Goal: Find specific page/section: Find specific page/section

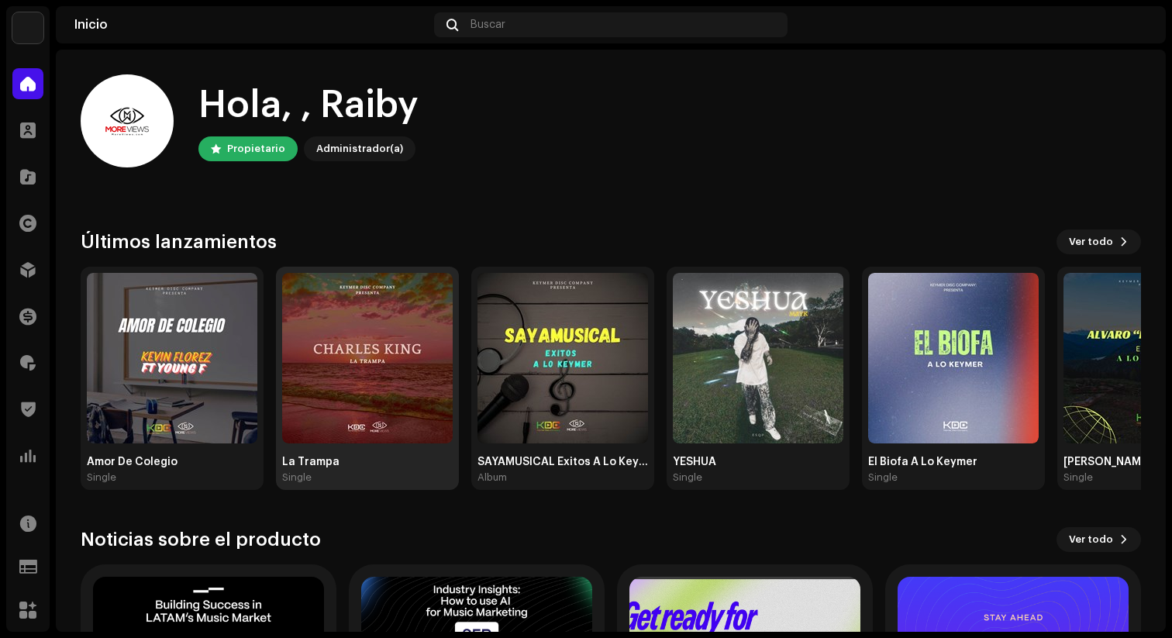
scroll to position [75, 0]
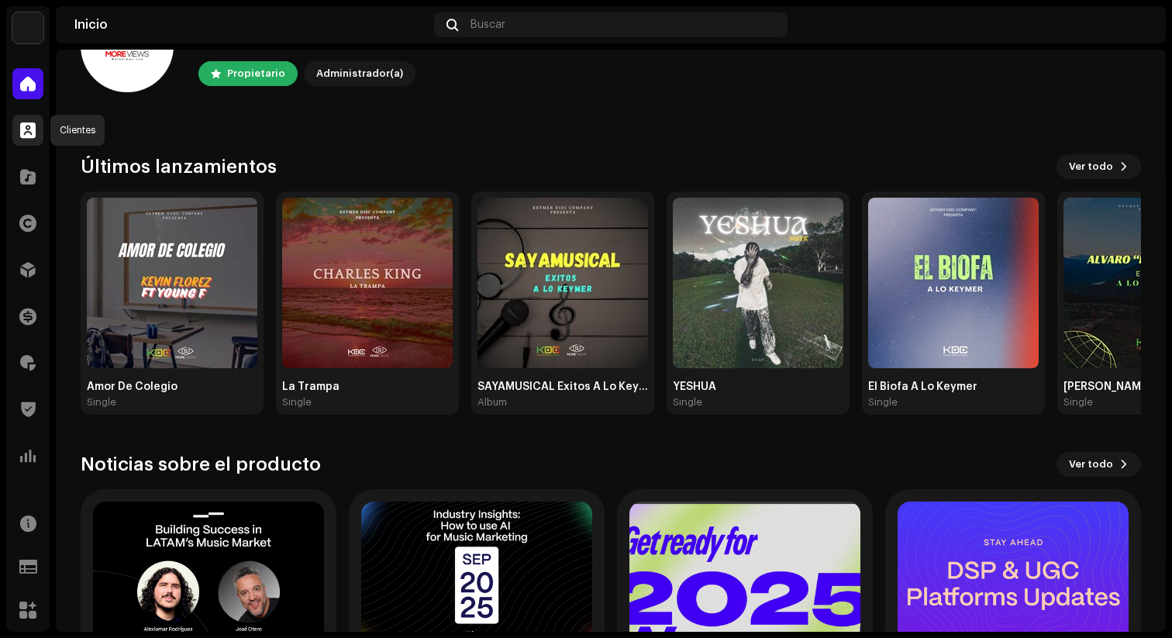
click at [38, 129] on div at bounding box center [27, 130] width 31 height 31
